Goal: Information Seeking & Learning: Learn about a topic

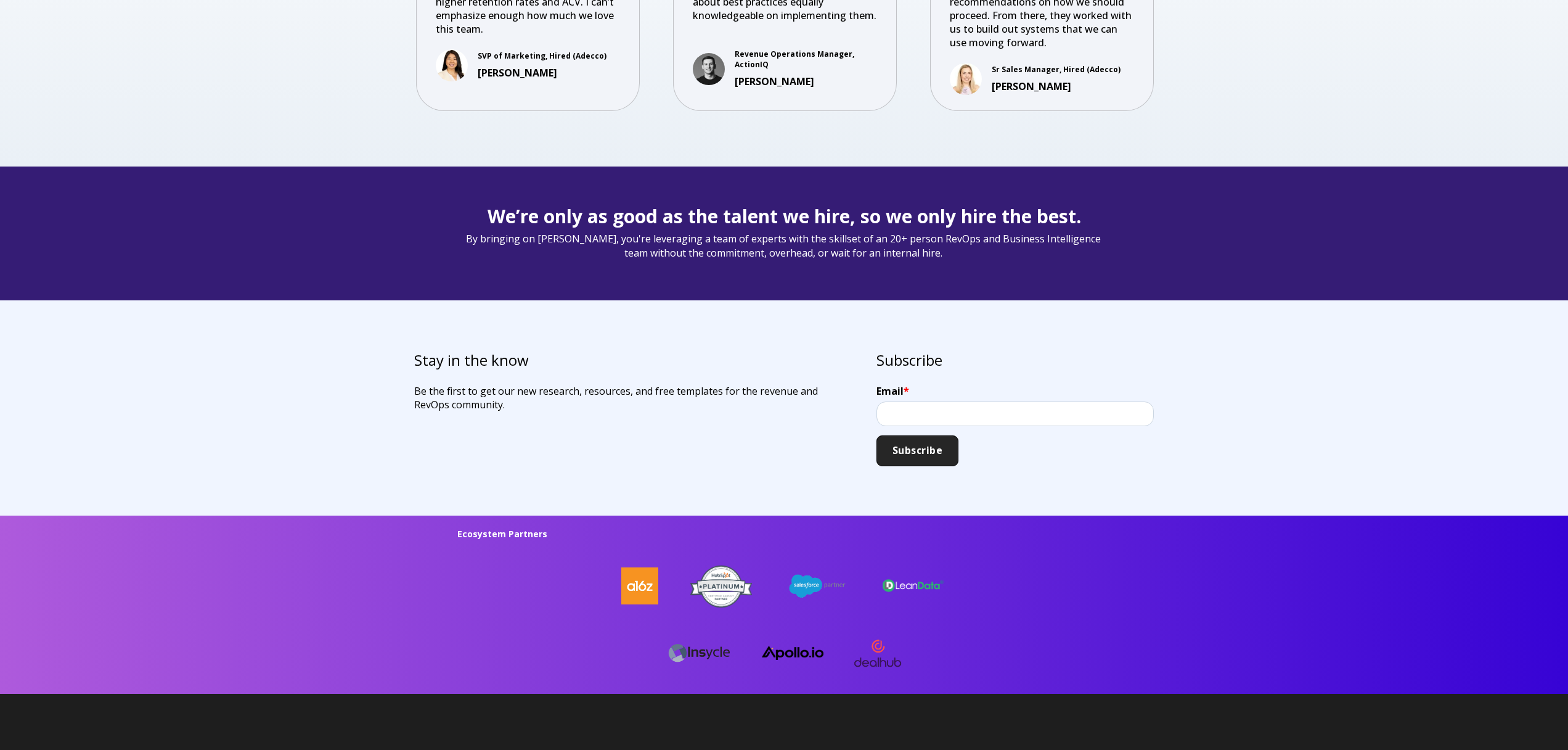
scroll to position [3110, 0]
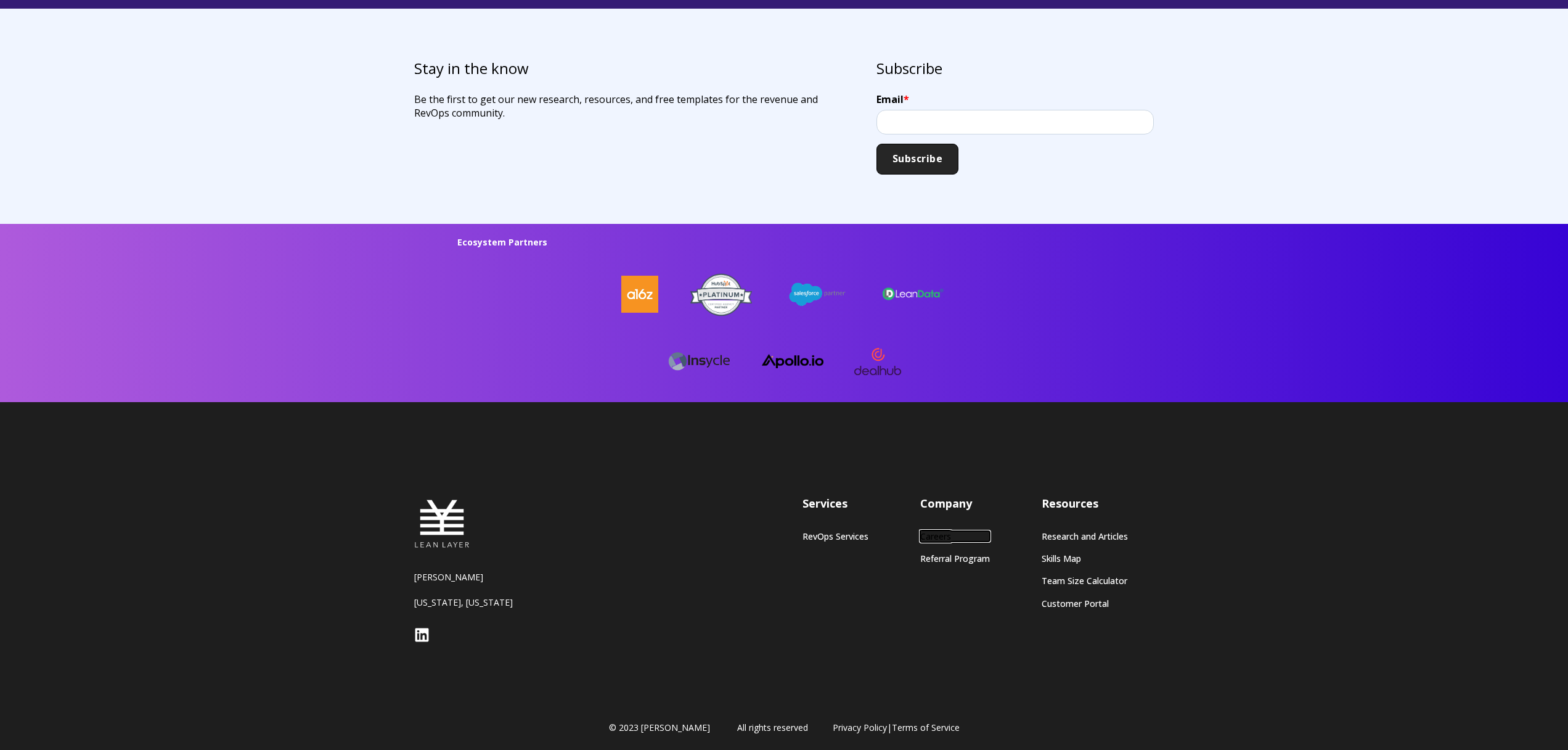
click at [947, 538] on link "Careers" at bounding box center [955, 536] width 70 height 11
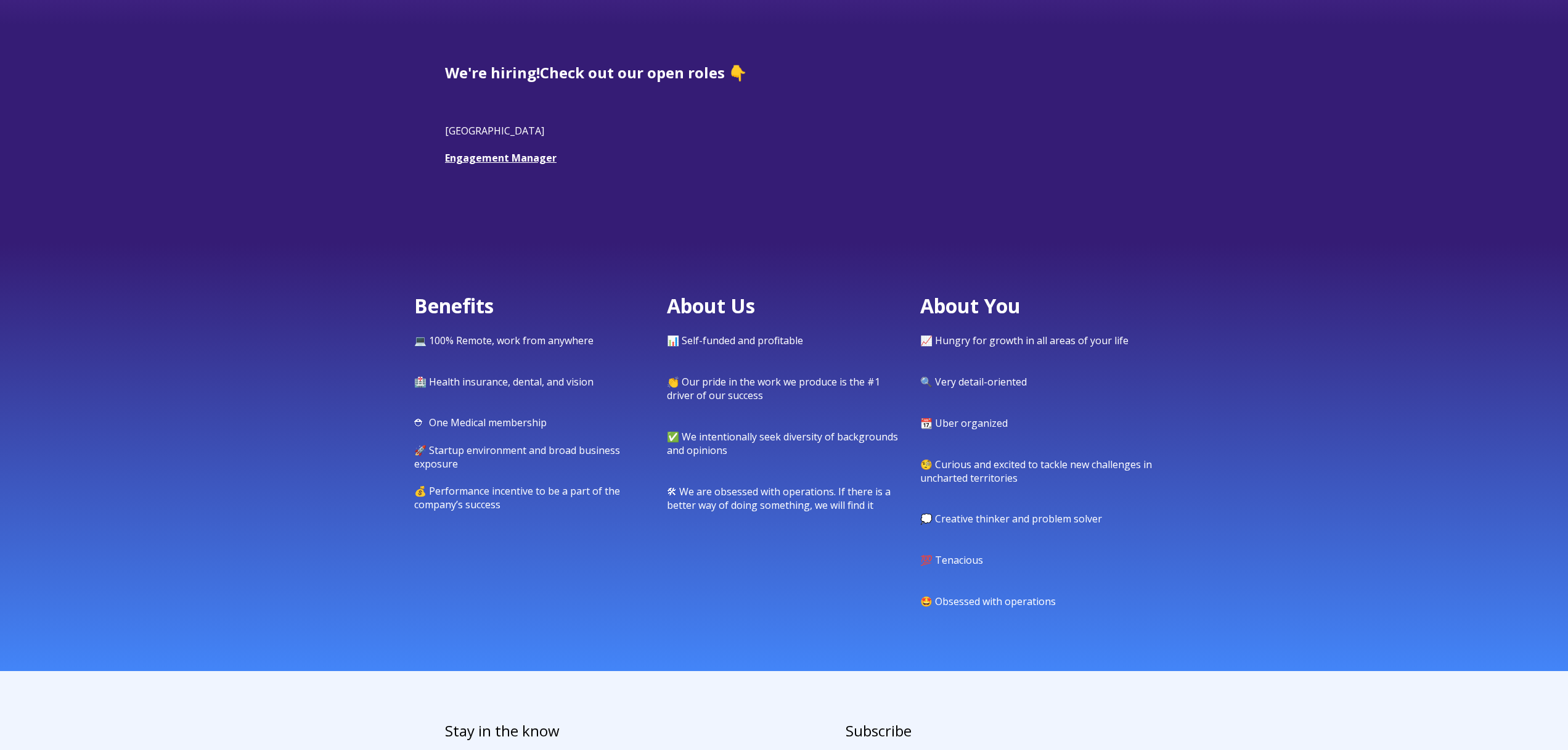
scroll to position [338, 0]
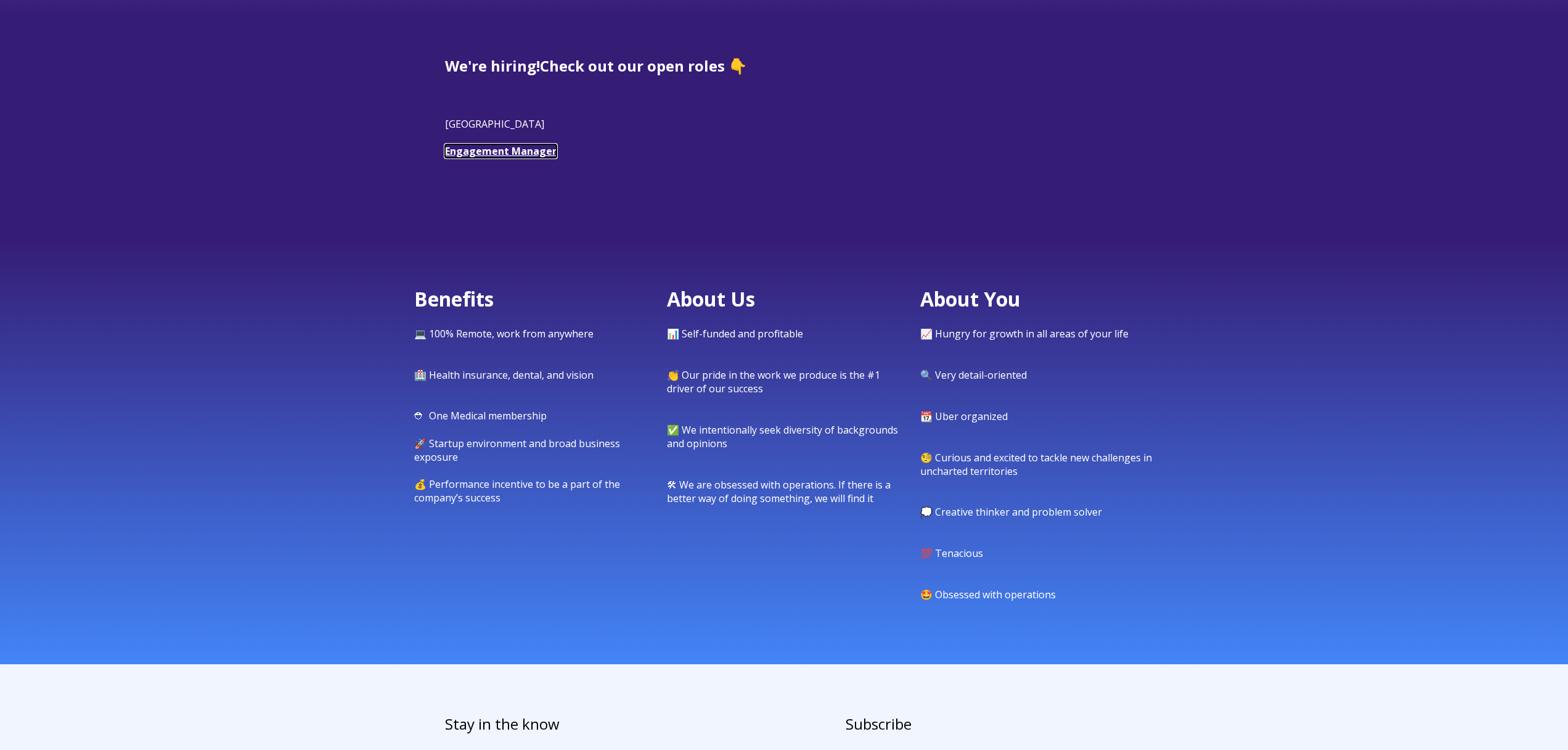
click at [474, 146] on link "Engagement Manager" at bounding box center [501, 151] width 112 height 13
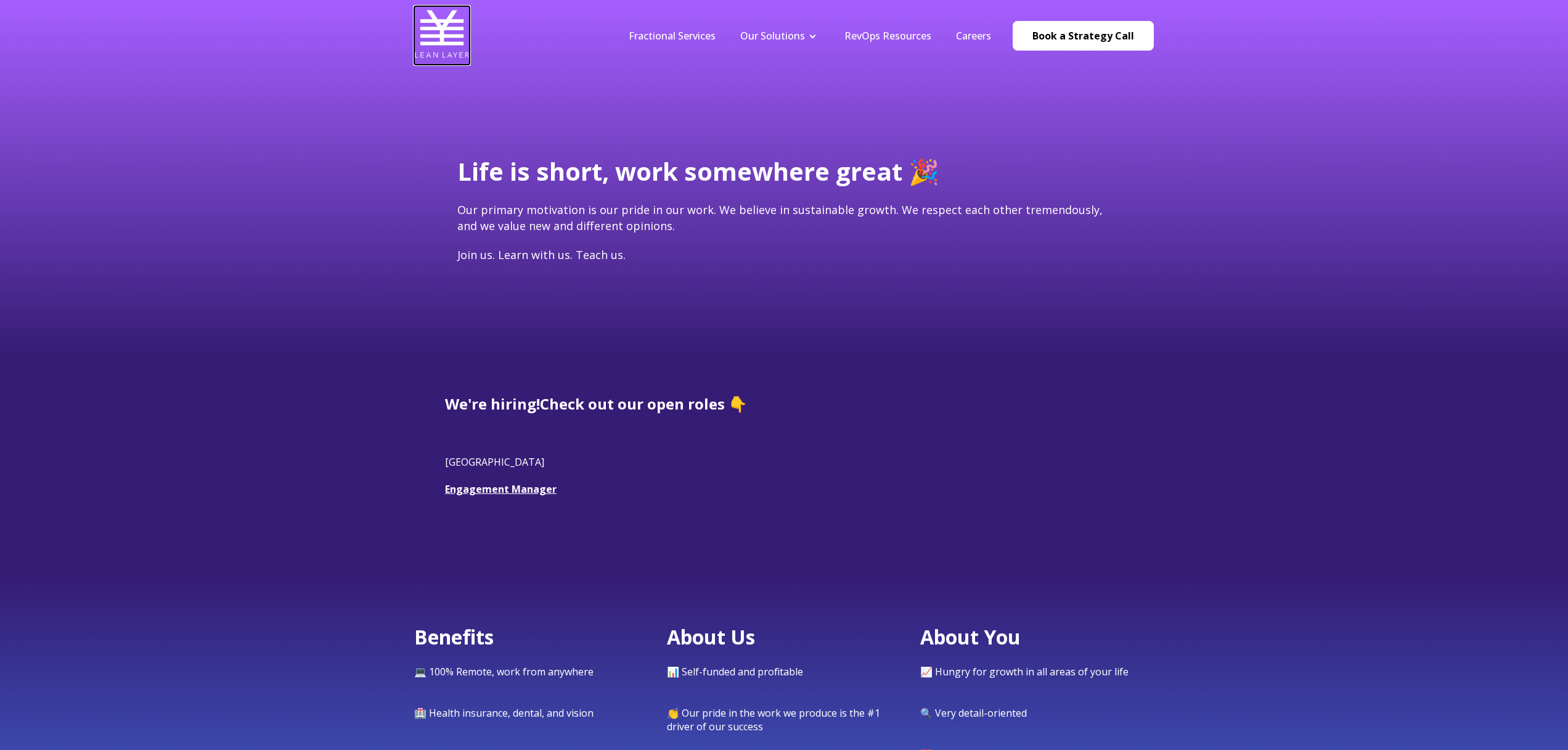
click at [424, 30] on img at bounding box center [441, 33] width 56 height 56
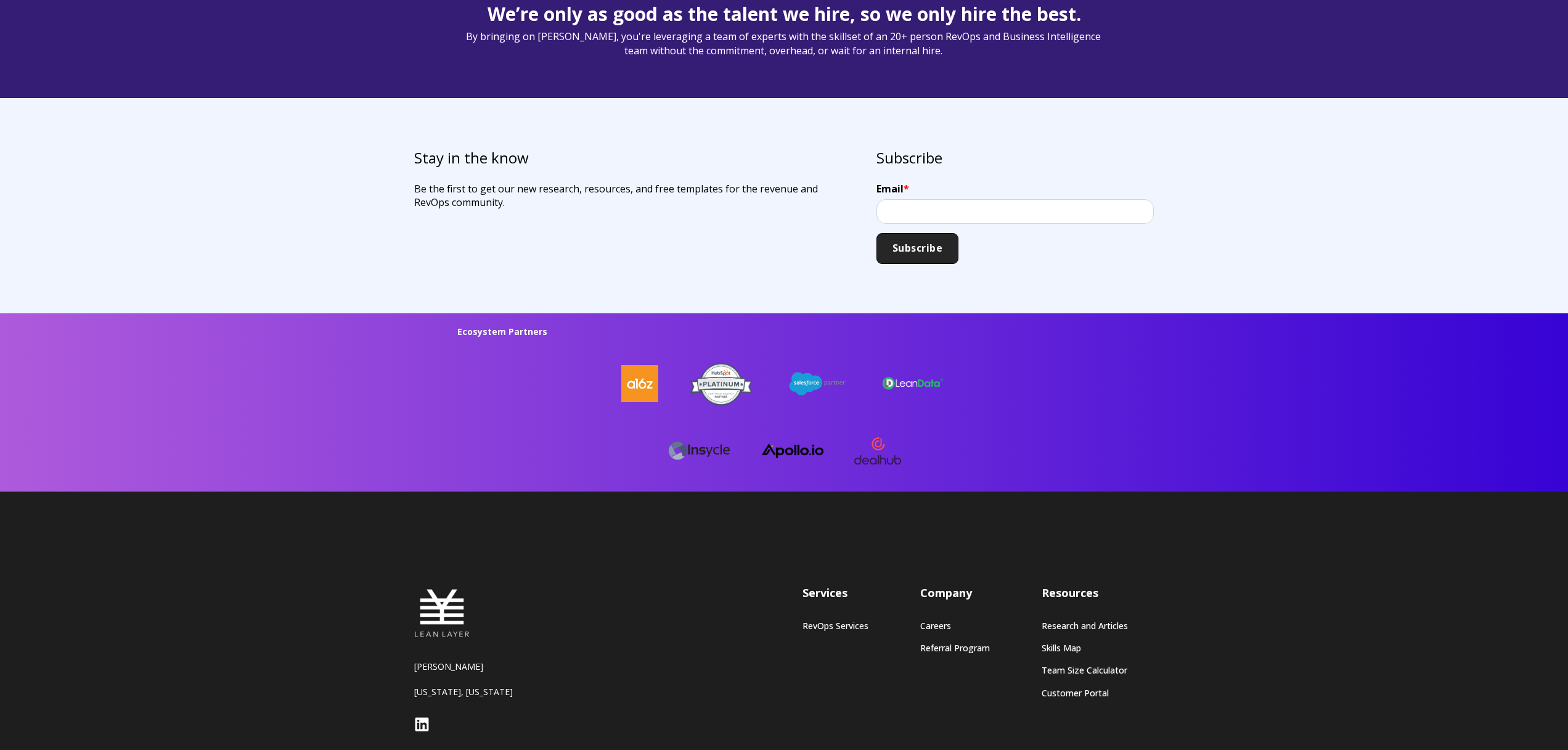
scroll to position [3110, 0]
